Goal: Task Accomplishment & Management: Use online tool/utility

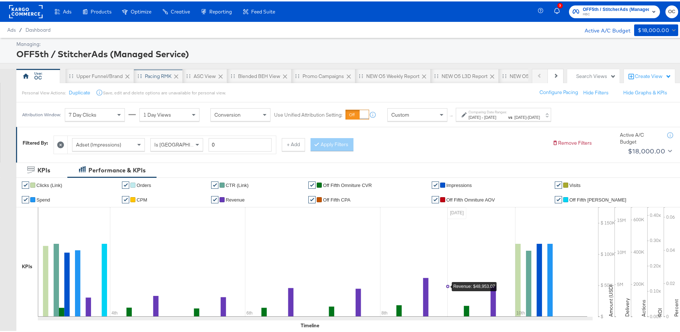
click at [157, 76] on div "Pacing RMK" at bounding box center [158, 74] width 27 height 7
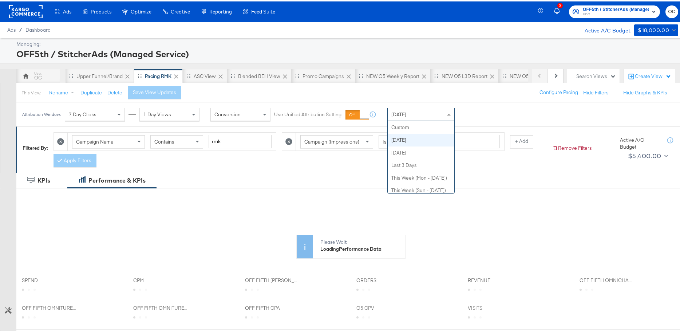
click at [419, 115] on div "Today" at bounding box center [421, 113] width 67 height 12
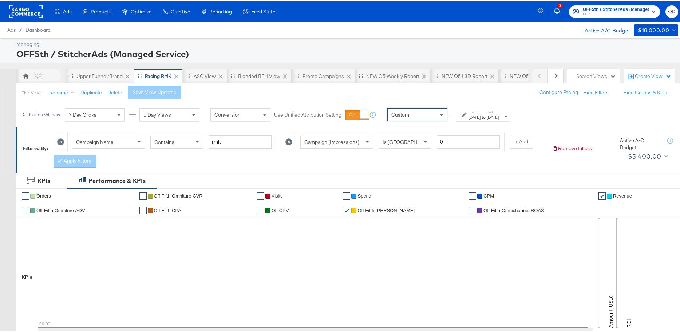
click at [484, 123] on div "Attribution Window: 7 Day Clicks 1 Day Views Conversion Use Unified Attribution…" at bounding box center [267, 113] width 503 height 24
drag, startPoint x: 485, startPoint y: 117, endPoint x: 489, endPoint y: 118, distance: 4.3
click at [481, 117] on div "Aug 18th 2025" at bounding box center [475, 116] width 12 height 6
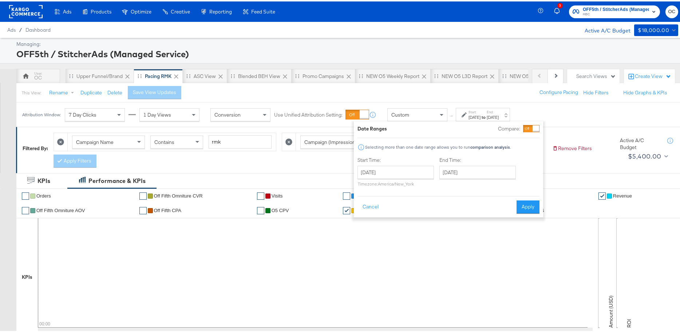
click at [537, 130] on div at bounding box center [536, 127] width 7 height 7
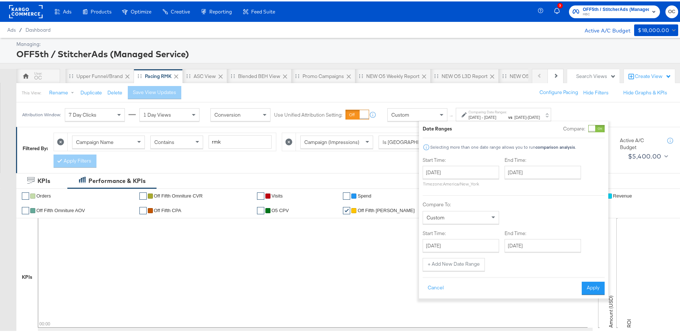
drag, startPoint x: 474, startPoint y: 161, endPoint x: 472, endPoint y: 173, distance: 13.0
click at [473, 162] on div "Start Time: August 18th 2025 ‹ August 2025 › Su Mo Tu We Th Fr Sa 27 28 29 30 3…" at bounding box center [461, 171] width 76 height 33
click at [472, 173] on input "August 18th 2025" at bounding box center [461, 170] width 76 height 13
click at [432, 214] on td "3" at bounding box center [431, 218] width 12 height 10
type input "August 3rd 2025"
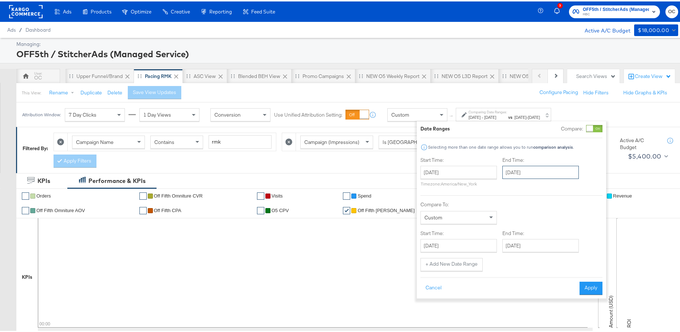
click at [543, 168] on input "August 18th 2025" at bounding box center [540, 170] width 76 height 13
click at [586, 216] on td "9" at bounding box center [585, 218] width 12 height 10
type input "August 9th 2025"
click at [453, 243] on input "August 18th 2025" at bounding box center [456, 243] width 76 height 13
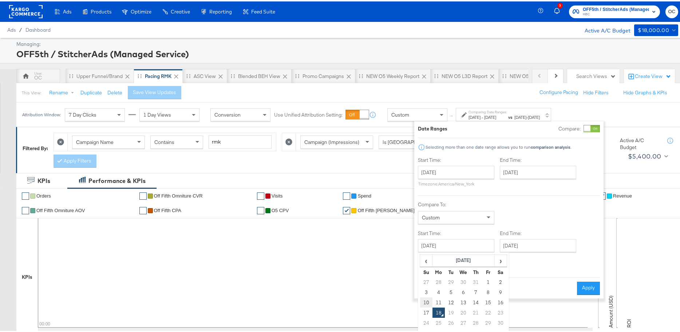
click at [428, 296] on td "10" at bounding box center [426, 301] width 12 height 10
type input "August 10th 2025"
click at [513, 240] on input "August 18th 2025" at bounding box center [538, 243] width 76 height 13
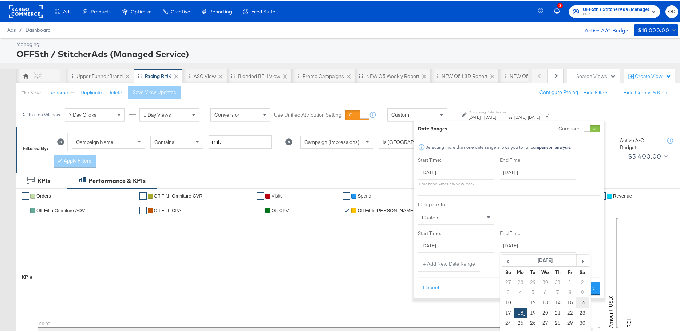
click at [580, 299] on td "16" at bounding box center [582, 301] width 12 height 10
type input "August 16th 2025"
click at [581, 286] on button "Apply" at bounding box center [588, 286] width 23 height 13
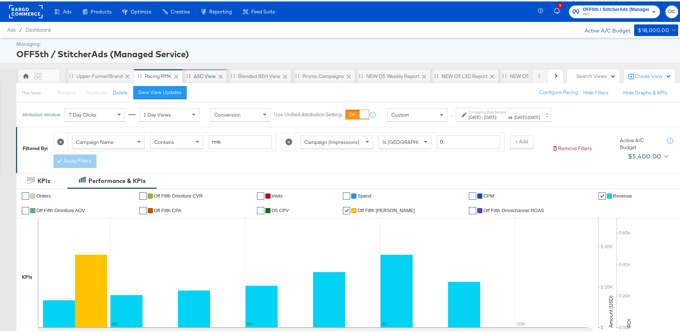
click at [212, 81] on div "ASC View" at bounding box center [205, 74] width 44 height 15
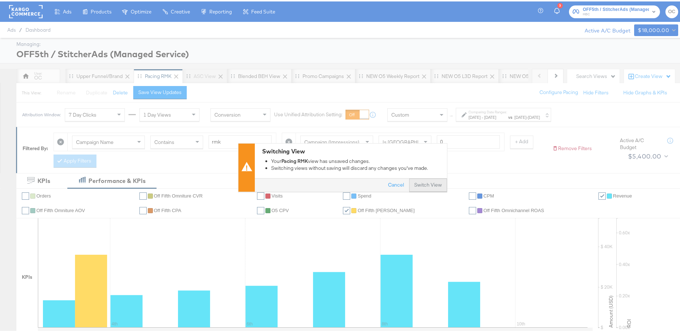
click at [432, 186] on button "Switch View" at bounding box center [428, 183] width 38 height 13
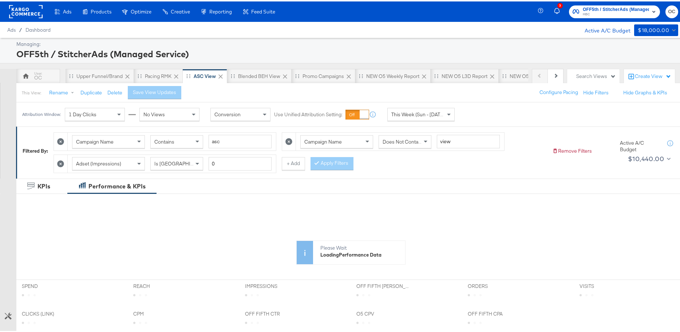
click at [406, 115] on span "This Week (Sun - Today)" at bounding box center [418, 113] width 55 height 7
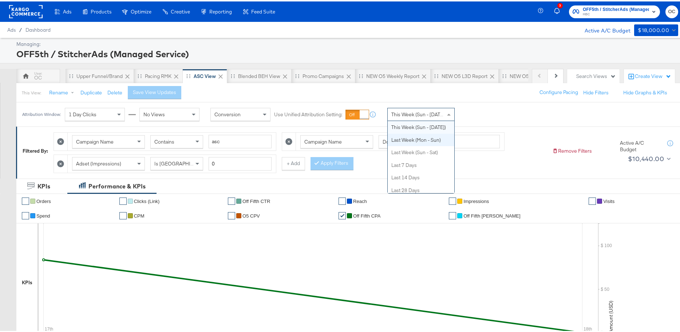
scroll to position [14, 0]
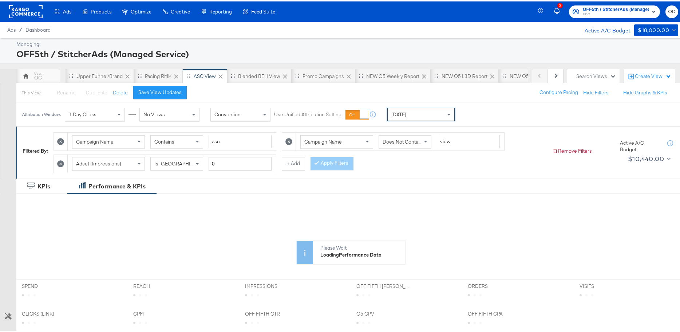
click at [420, 114] on div "Today" at bounding box center [421, 113] width 67 height 12
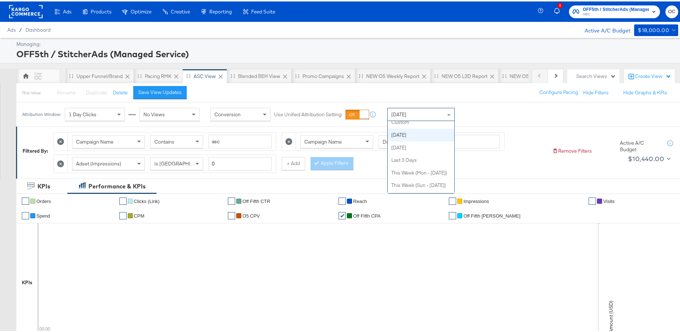
scroll to position [0, 0]
click at [499, 112] on label "End:" at bounding box center [493, 110] width 12 height 5
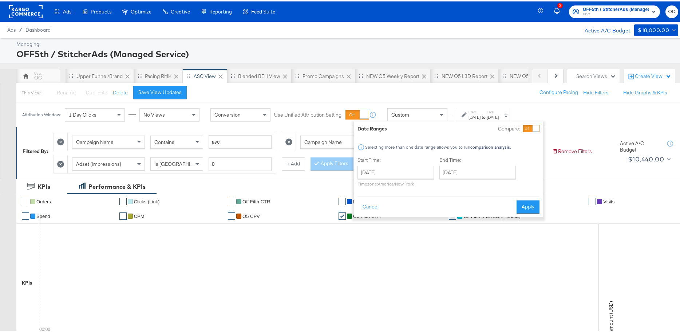
click at [534, 127] on div at bounding box center [536, 127] width 7 height 7
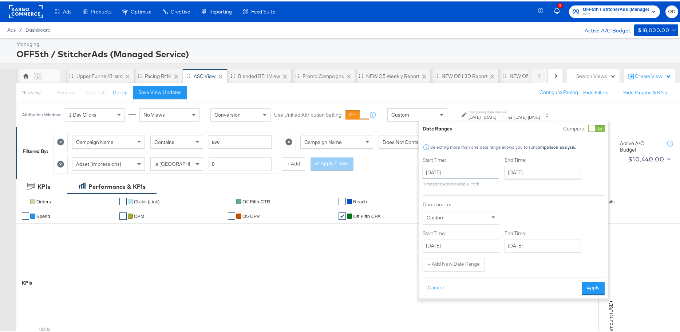
click at [473, 168] on input "August 18th 2025" at bounding box center [461, 170] width 76 height 13
click at [429, 217] on td "3" at bounding box center [431, 218] width 12 height 10
type input "August 3rd 2025"
click at [528, 176] on input "August 18th 2025" at bounding box center [540, 170] width 76 height 13
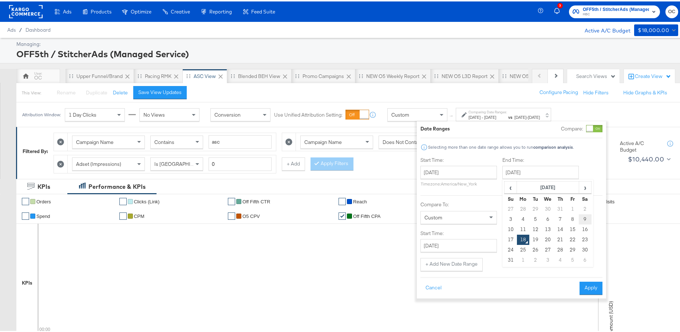
click at [581, 217] on td "9" at bounding box center [585, 218] width 12 height 10
type input "August 9th 2025"
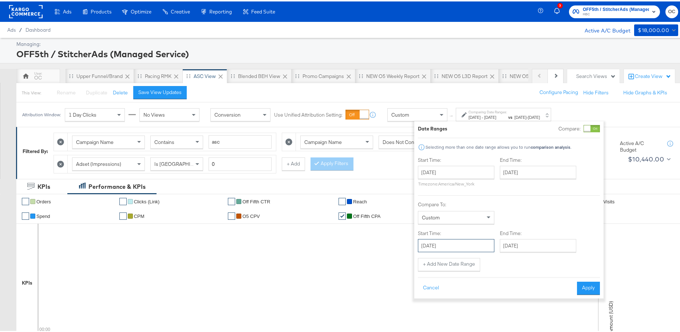
click at [468, 248] on input "August 18th 2025" at bounding box center [456, 243] width 76 height 13
click at [428, 301] on td "10" at bounding box center [426, 301] width 12 height 10
type input "August 10th 2025"
click at [540, 256] on div "Start Time: August 3rd 2025 ‹ August 2025 › Su Mo Tu We Th Fr Sa 27 28 29 30 31…" at bounding box center [509, 212] width 182 height 115
click at [545, 248] on input "August 18th 2025" at bounding box center [538, 243] width 76 height 13
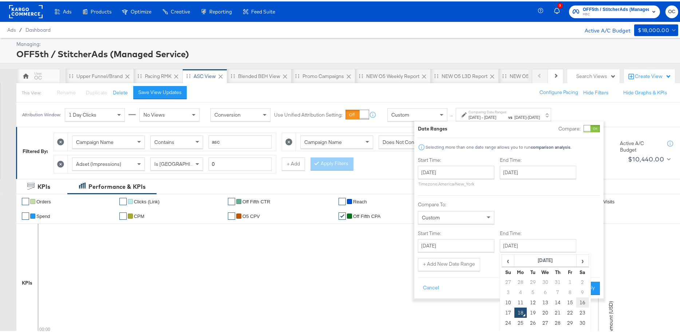
click at [580, 297] on td "16" at bounding box center [582, 301] width 12 height 10
type input "August 16th 2025"
click at [580, 288] on button "Apply" at bounding box center [588, 286] width 23 height 13
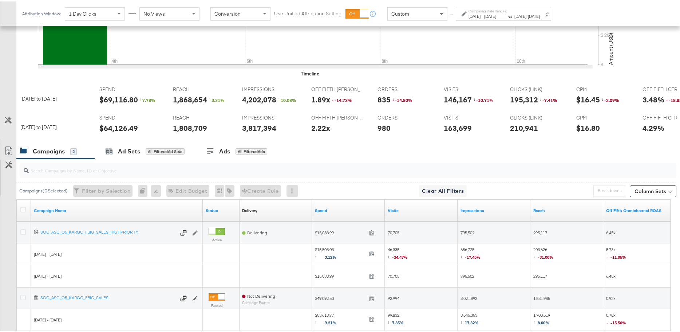
scroll to position [346, 0]
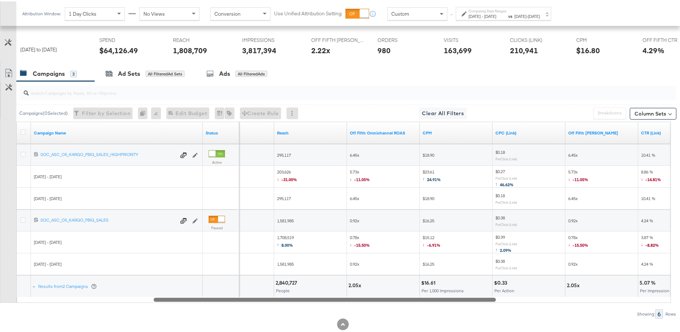
drag, startPoint x: 349, startPoint y: 304, endPoint x: 373, endPoint y: 286, distance: 29.7
click at [373, 286] on div "Campaign Name Status Impressions Reach Off Fifth Omnichannel ROAS CPM CPC (Link…" at bounding box center [343, 210] width 655 height 181
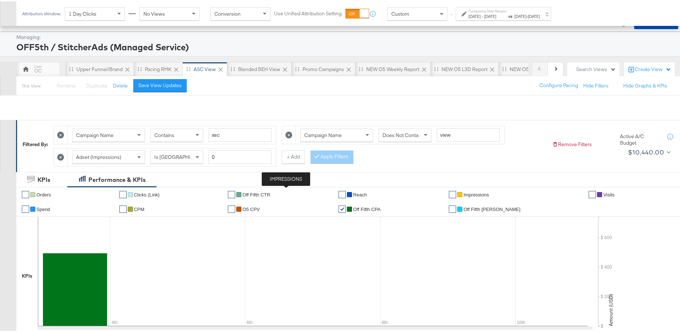
scroll to position [0, 0]
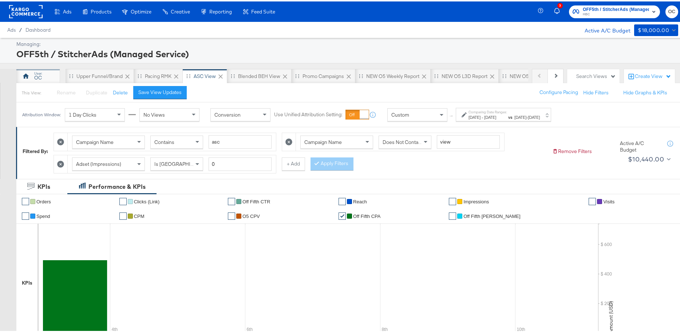
click at [32, 75] on div "OC" at bounding box center [38, 74] width 44 height 15
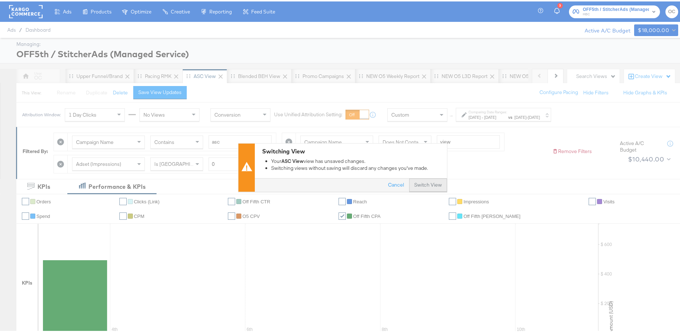
click at [438, 187] on button "Switch View" at bounding box center [428, 183] width 38 height 13
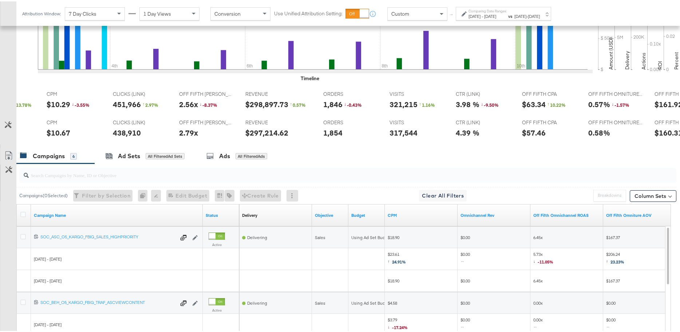
scroll to position [0, 236]
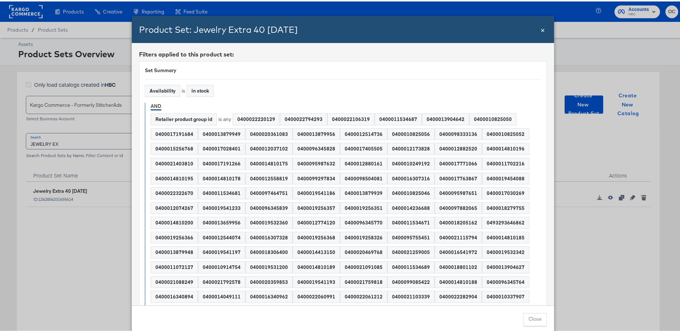
click at [541, 30] on span "×" at bounding box center [543, 28] width 4 height 10
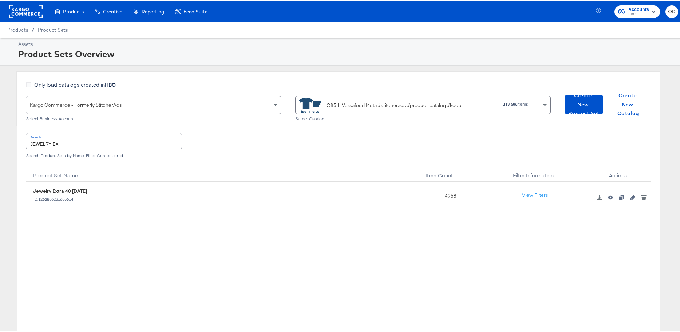
click at [92, 140] on input "JEWELRY EX" at bounding box center [103, 140] width 155 height 16
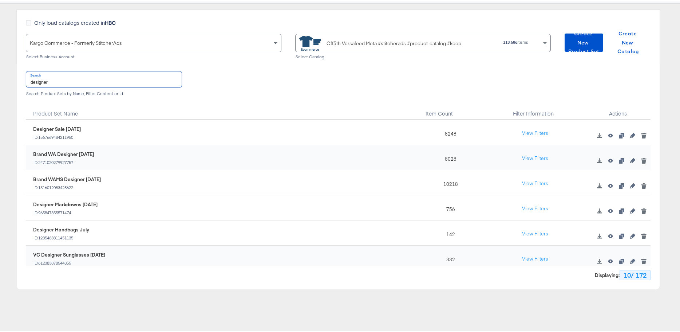
type input "designer"
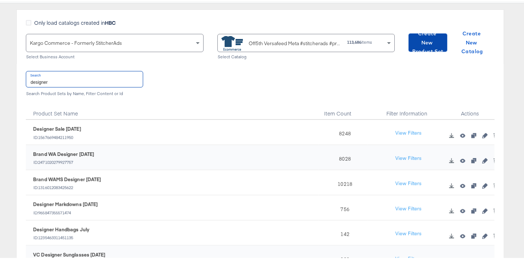
click at [432, 44] on span "Create New Product Set" at bounding box center [427, 41] width 33 height 27
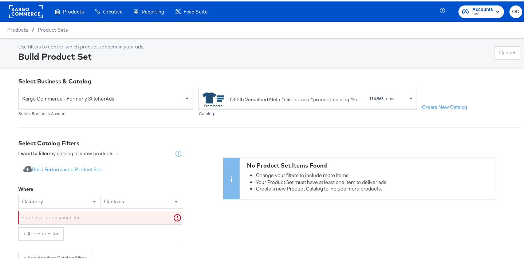
click at [65, 198] on div "category" at bounding box center [59, 199] width 82 height 13
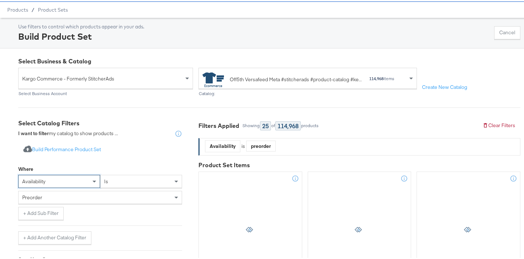
click at [89, 198] on div "preorder" at bounding box center [100, 196] width 163 height 12
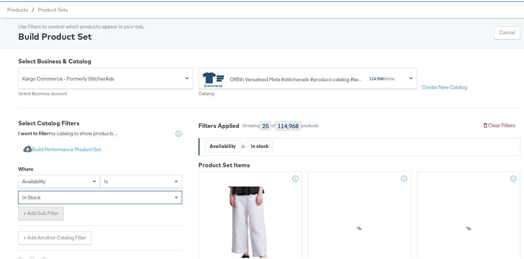
click at [55, 208] on button "+ Add Sub Filter" at bounding box center [41, 211] width 46 height 13
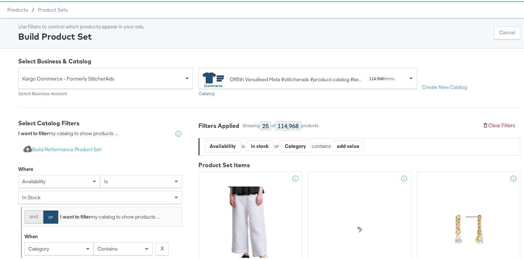
click at [40, 215] on button "and" at bounding box center [33, 215] width 19 height 13
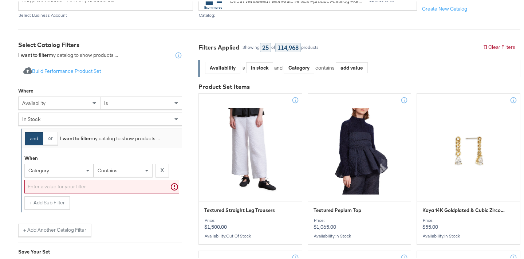
scroll to position [122, 0]
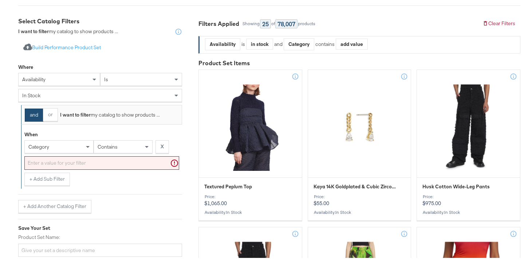
click at [63, 145] on div "category" at bounding box center [59, 145] width 68 height 12
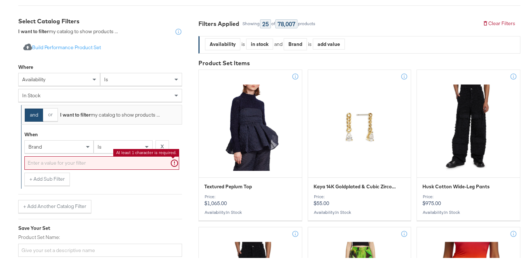
click at [109, 163] on input "text" at bounding box center [101, 161] width 155 height 13
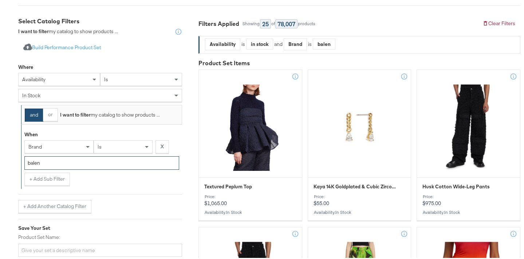
type input "balen"
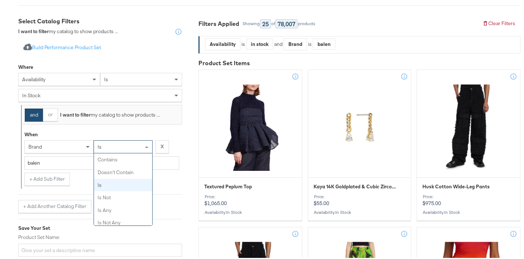
click at [110, 148] on div "is" at bounding box center [123, 145] width 58 height 12
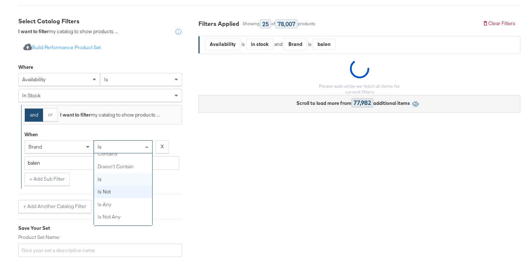
scroll to position [0, 0]
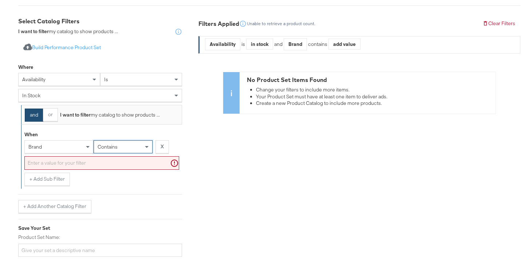
click at [90, 163] on input "text" at bounding box center [101, 161] width 155 height 13
click at [190, 175] on div "Select Catalog Filters I want to filter my catalog to show products ... Import …" at bounding box center [105, 164] width 175 height 296
click at [65, 147] on div "brand" at bounding box center [59, 145] width 68 height 12
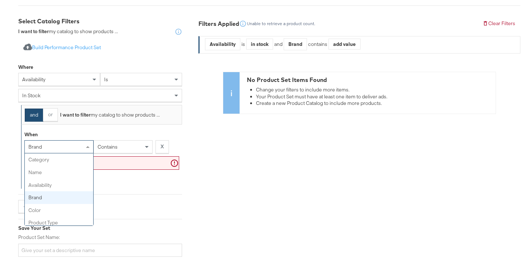
scroll to position [38, 0]
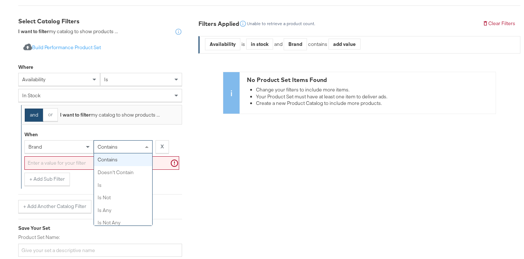
click at [120, 146] on div "contains" at bounding box center [123, 145] width 58 height 12
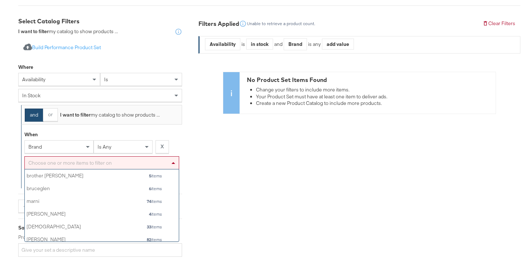
click at [123, 164] on div "Choose one or more items to filter on" at bounding box center [102, 161] width 154 height 12
type input "bale"
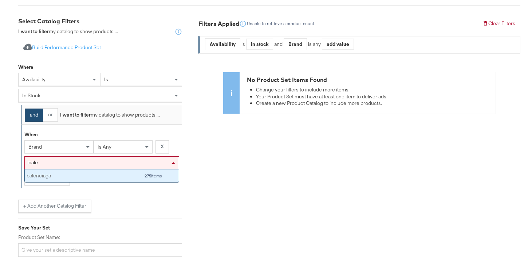
click at [115, 175] on div "balenciaga 275 items" at bounding box center [95, 174] width 136 height 9
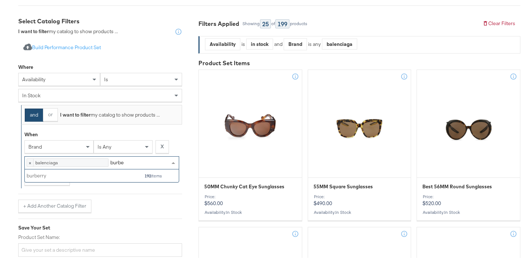
type input "burber"
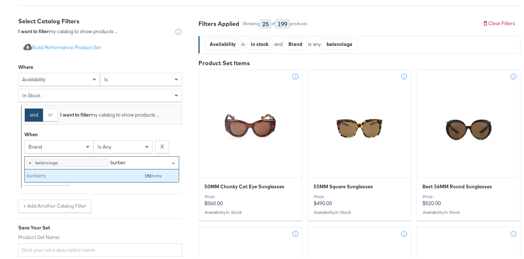
click at [128, 178] on div "burberry 192 items" at bounding box center [95, 174] width 136 height 9
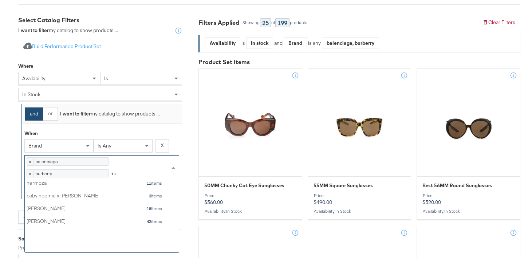
scroll to position [0, 0]
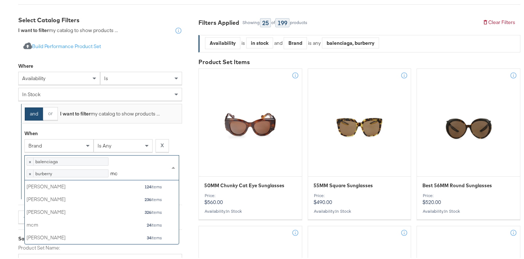
type input "mcq"
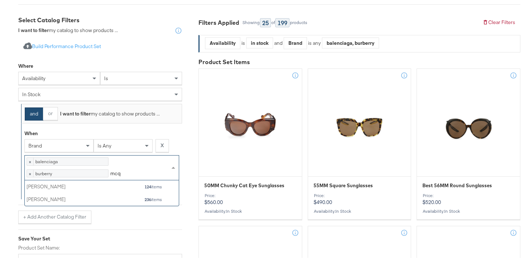
scroll to position [20, 149]
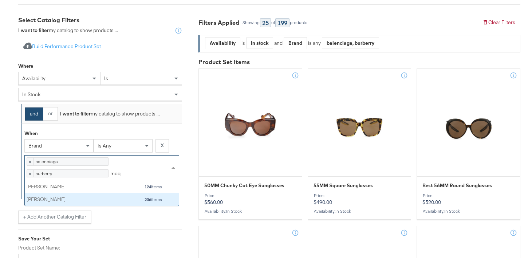
click at [118, 202] on div "mcqueen 236 items" at bounding box center [95, 197] width 136 height 9
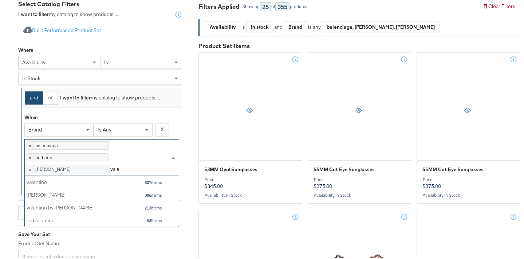
scroll to position [46, 149]
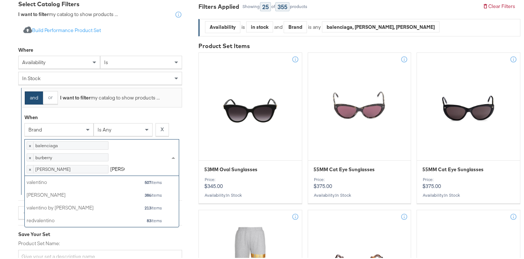
type input "[PERSON_NAME]"
click at [98, 184] on div "valentino" at bounding box center [65, 180] width 76 height 7
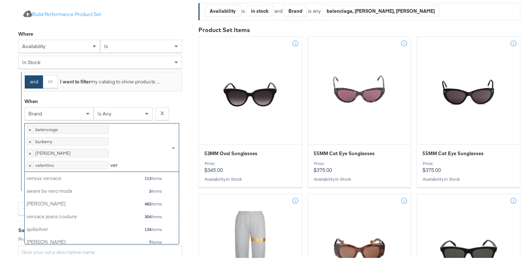
scroll to position [33, 149]
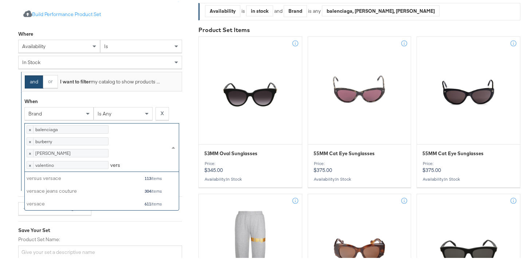
type input "versac"
click at [73, 206] on div "versace" at bounding box center [65, 202] width 76 height 7
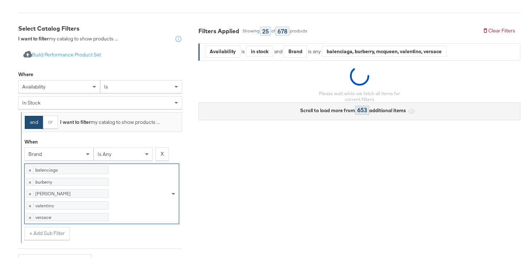
scroll to position [127, 0]
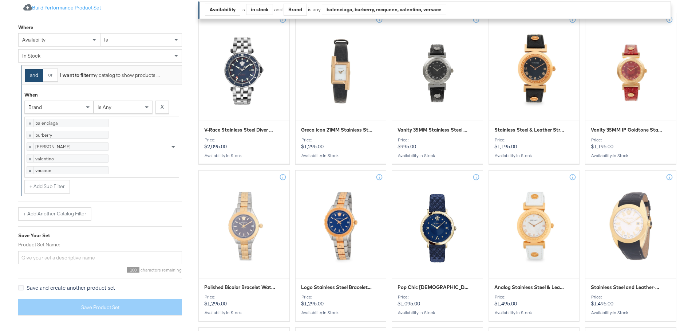
scroll to position [174, 0]
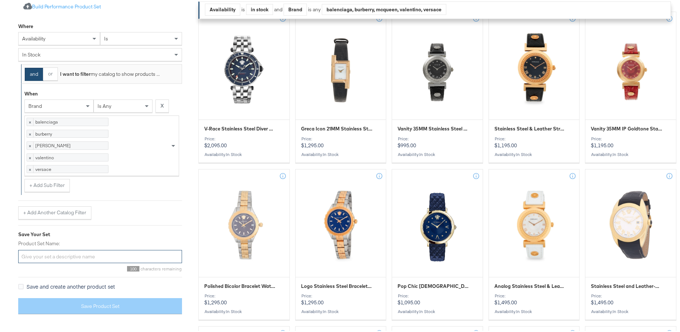
click at [81, 262] on input "Product Set Name:" at bounding box center [100, 254] width 164 height 13
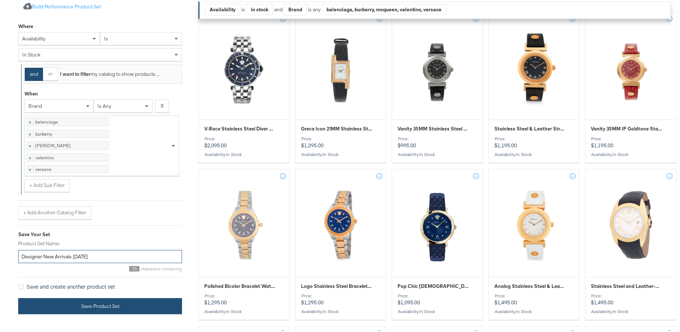
type input "Designer New Arrivals [DATE]"
click at [96, 313] on button "Save Product Set" at bounding box center [100, 304] width 164 height 16
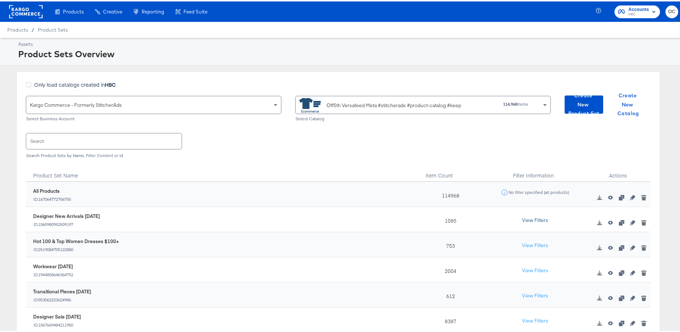
click at [531, 217] on button "View Filters" at bounding box center [535, 218] width 36 height 13
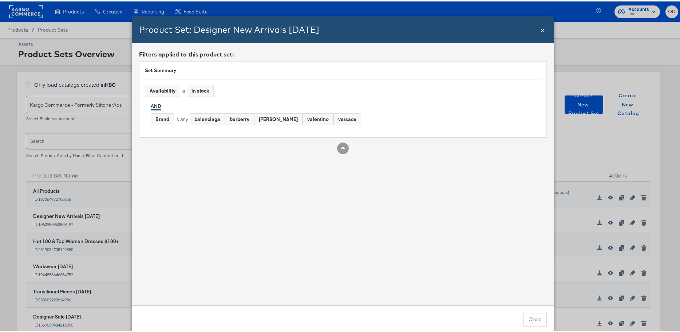
drag, startPoint x: 555, startPoint y: 23, endPoint x: 543, endPoint y: 31, distance: 14.4
click at [554, 25] on div "Product Set: Designer New Arrivals [DATE] Close × Filters applied to this produ…" at bounding box center [343, 166] width 686 height 332
click at [541, 30] on span "×" at bounding box center [543, 28] width 4 height 10
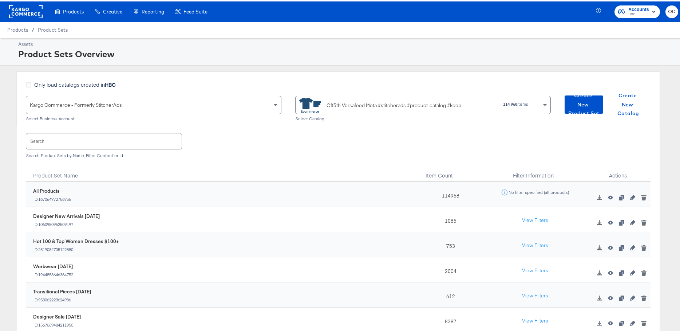
click at [102, 136] on input "text" at bounding box center [103, 140] width 155 height 16
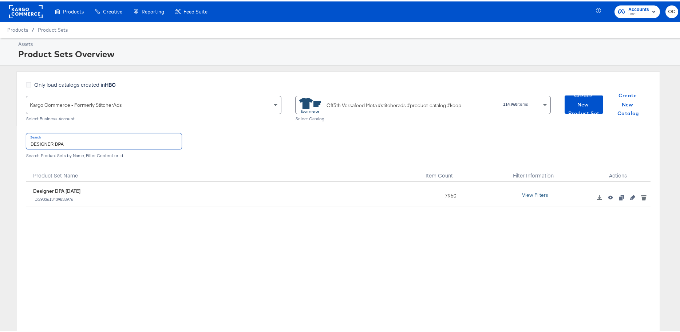
click at [528, 192] on button "View Filters" at bounding box center [535, 193] width 36 height 13
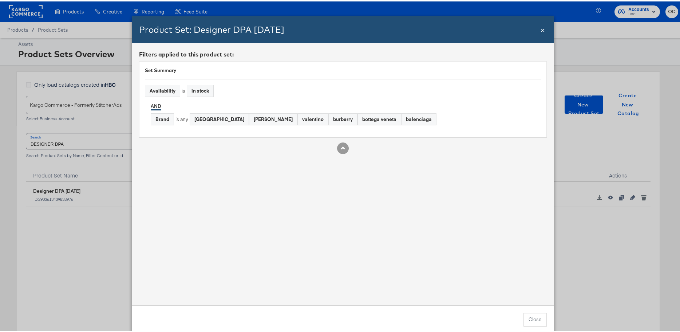
click at [541, 30] on span "×" at bounding box center [543, 28] width 4 height 10
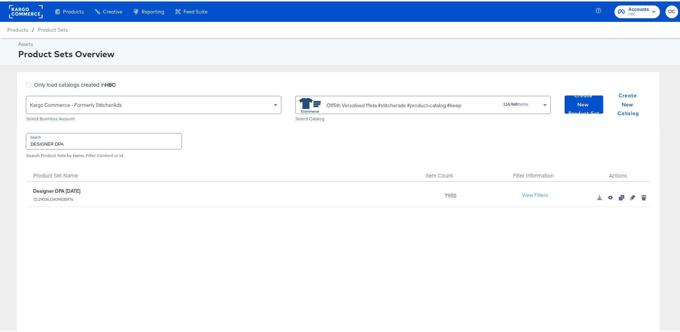
click at [80, 140] on input "DESIGNER DPA" at bounding box center [103, 140] width 155 height 16
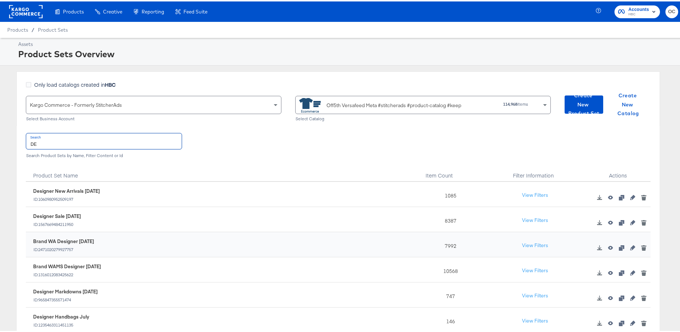
type input "D"
click at [519, 217] on button "View Filters" at bounding box center [535, 218] width 36 height 13
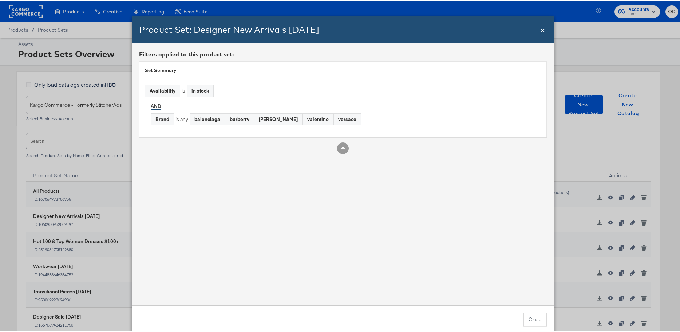
click at [541, 31] on span "×" at bounding box center [543, 28] width 4 height 10
